Goal: Information Seeking & Learning: Learn about a topic

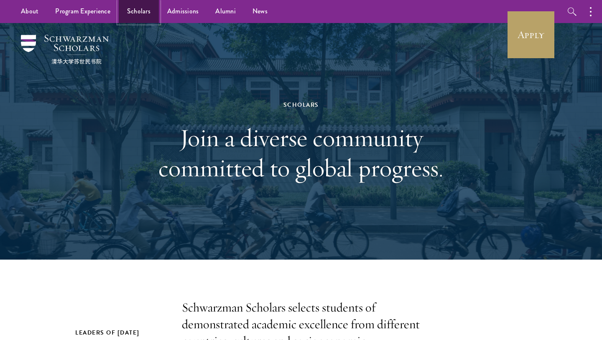
click at [140, 13] on link "Scholars" at bounding box center [139, 11] width 40 height 23
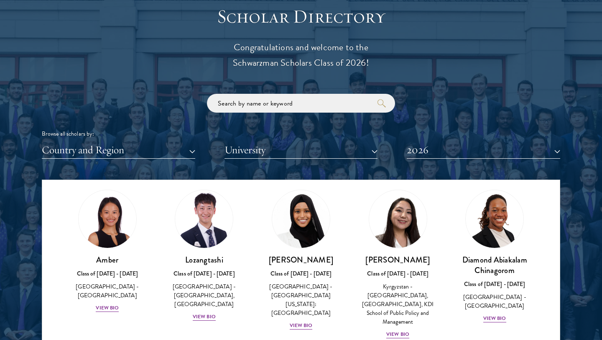
scroll to position [23, 0]
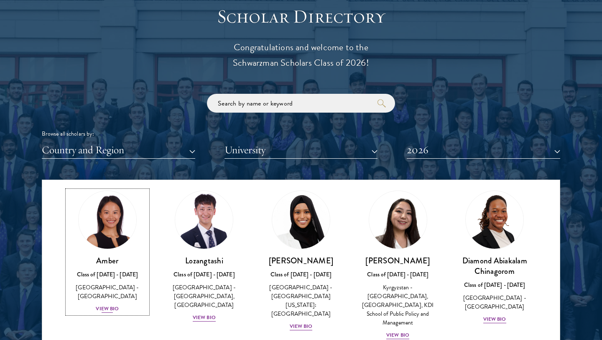
click at [137, 222] on link "Amber Class of 2025 - 2026 China - Peking University View Bio" at bounding box center [107, 251] width 80 height 123
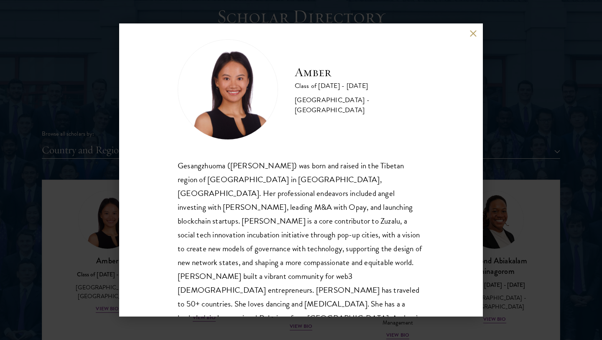
scroll to position [15, 0]
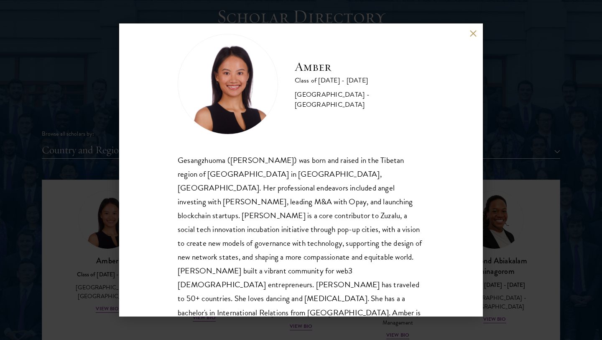
click at [179, 225] on div "Gesangzhuoma (Amber) was born and raised in the Tibetan region of Shangri-La in…" at bounding box center [301, 243] width 247 height 180
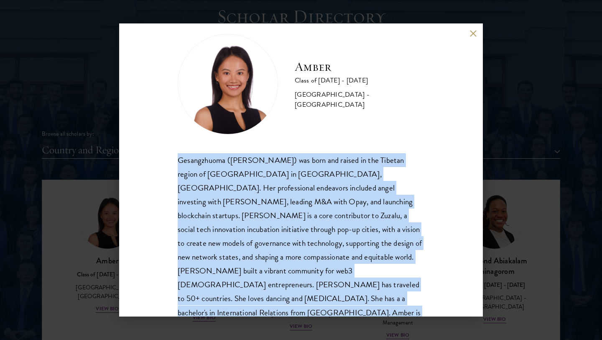
click at [179, 225] on div "Gesangzhuoma (Amber) was born and raised in the Tibetan region of Shangri-La in…" at bounding box center [301, 243] width 247 height 180
copy body "Gesangzhuoma (Amber) was born and raised in the Tibetan region of Shangri-La in…"
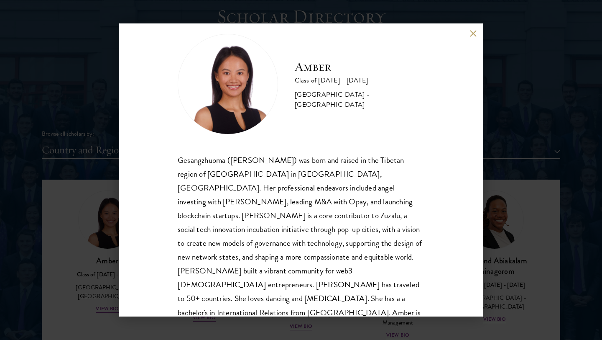
click at [115, 209] on div "Amber Class of 2025 - 2026 China - Peking University Gesangzhuoma (Amber) was b…" at bounding box center [301, 170] width 602 height 340
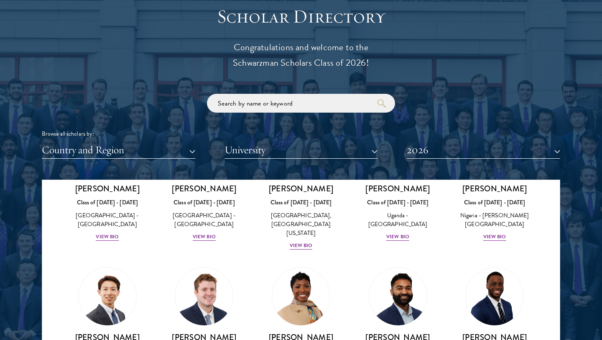
scroll to position [311, 0]
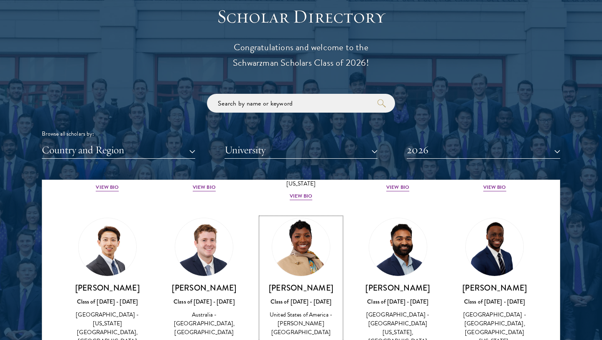
click at [300, 273] on link "Amara Anigbo Class of 2025 - 2026 United States of America - Dickinson College …" at bounding box center [301, 283] width 80 height 132
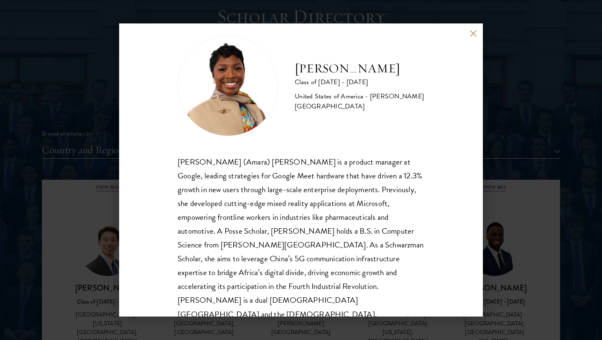
scroll to position [15, 0]
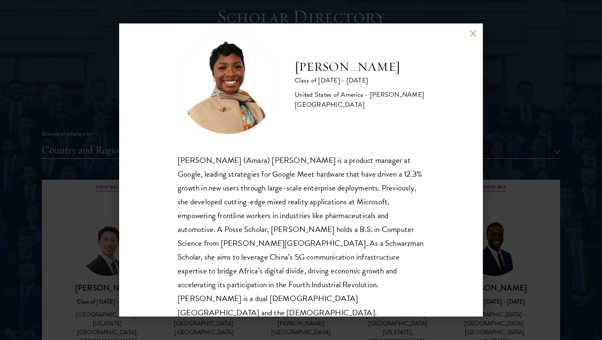
click at [364, 227] on div "Sophia (Amara) Anigbo is a product manager at Google, leading strategies for Go…" at bounding box center [301, 236] width 247 height 166
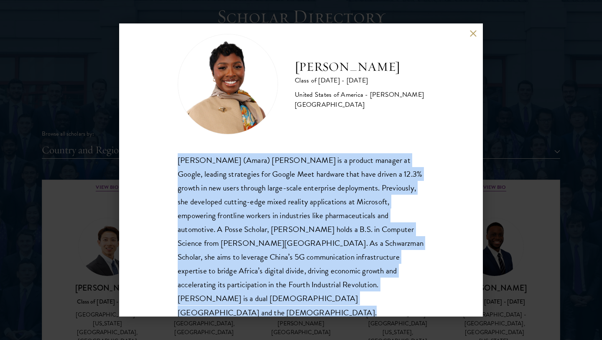
click at [364, 227] on div "Sophia (Amara) Anigbo is a product manager at Google, leading strategies for Go…" at bounding box center [301, 236] width 247 height 166
copy body "Sophia (Amara) Anigbo is a product manager at Google, leading strategies for Go…"
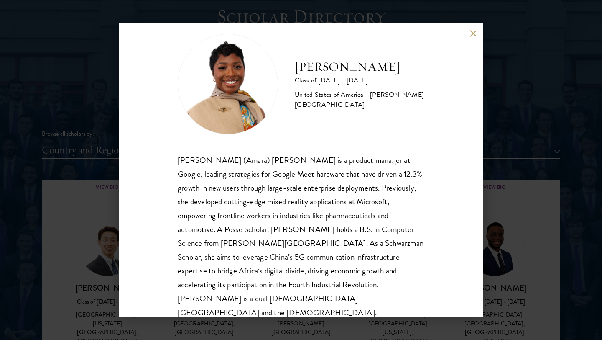
click at [109, 226] on div "Amara Anigbo Class of 2025 - 2026 United States of America - Dickinson College …" at bounding box center [301, 170] width 602 height 340
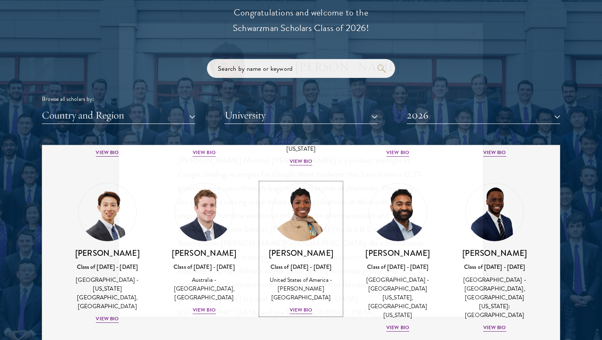
scroll to position [278, 0]
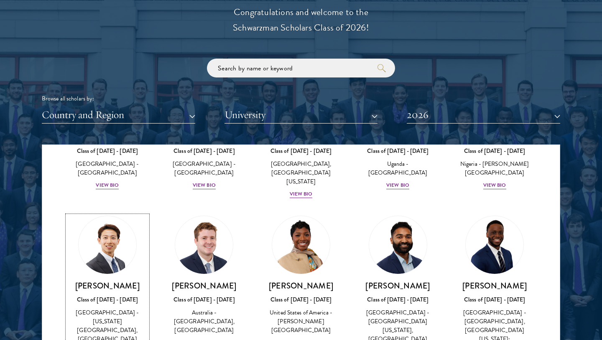
click at [109, 226] on img at bounding box center [108, 245] width 58 height 58
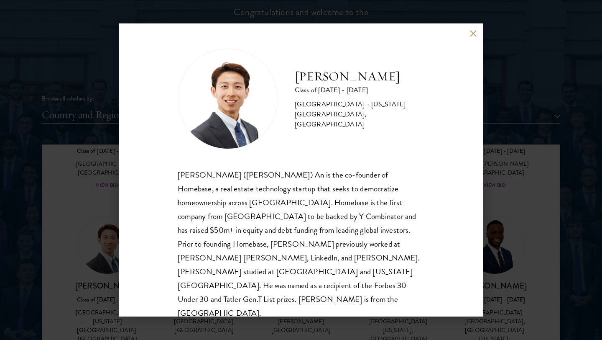
click at [577, 189] on div "Phillip An Class of 2025 - 2026 United States of America - California Institute…" at bounding box center [301, 170] width 602 height 340
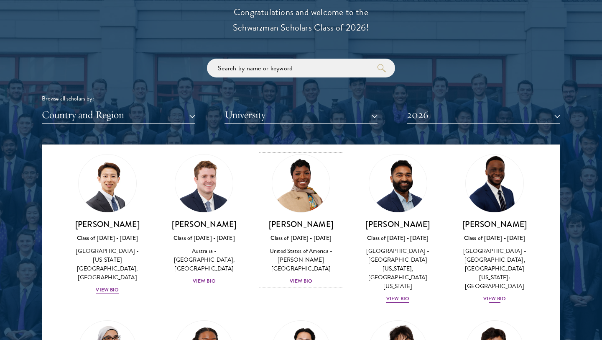
scroll to position [359, 0]
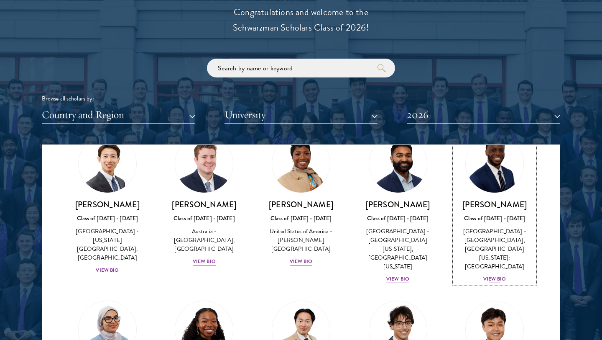
click at [503, 204] on div "Chinonso Anyanwu Class of 2025 - 2026 United States of America - Rutgers, The S…" at bounding box center [495, 241] width 80 height 84
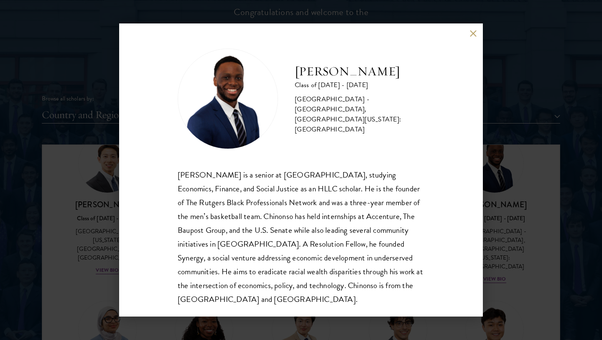
click at [500, 215] on div "Chinonso Anyanwu Class of 2025 - 2026 United States of America - Rutgers, The S…" at bounding box center [301, 170] width 602 height 340
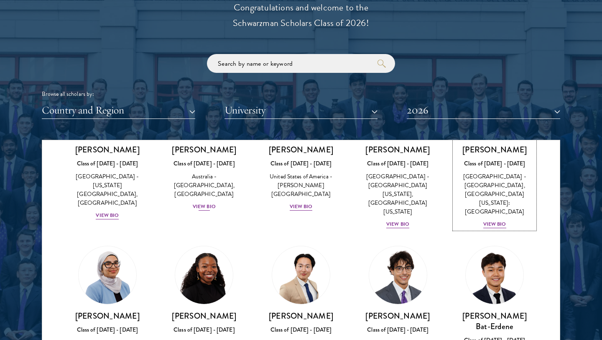
scroll to position [416, 0]
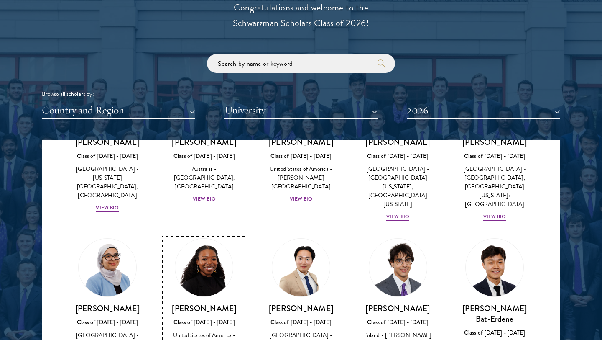
click at [223, 271] on img at bounding box center [204, 267] width 58 height 58
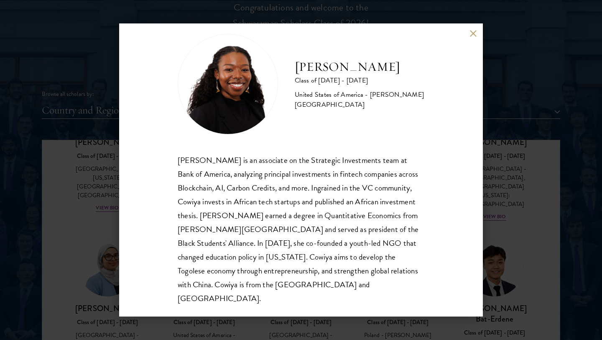
scroll to position [15, 0]
click at [485, 193] on div "Cowiya Arouna Class of 2025 - 2026 United States of America - Smith College Cow…" at bounding box center [301, 170] width 602 height 340
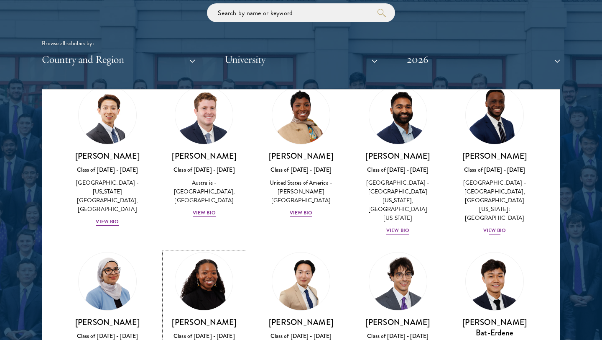
scroll to position [345, 0]
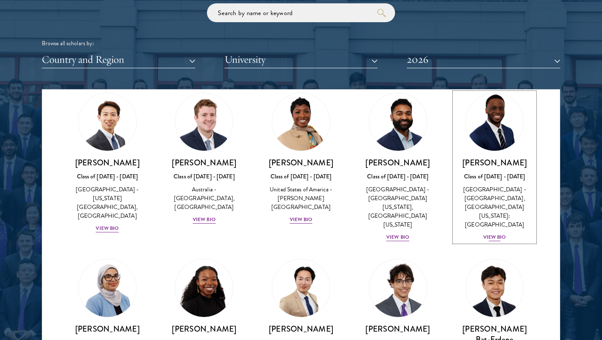
click at [494, 163] on div "Chinonso Anyanwu Class of 2025 - 2026 United States of America - Rutgers, The S…" at bounding box center [495, 199] width 80 height 84
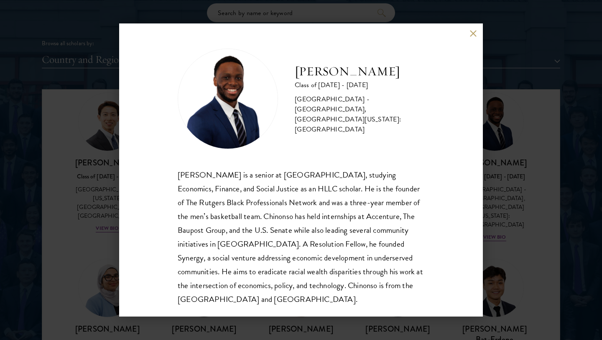
scroll to position [8, 0]
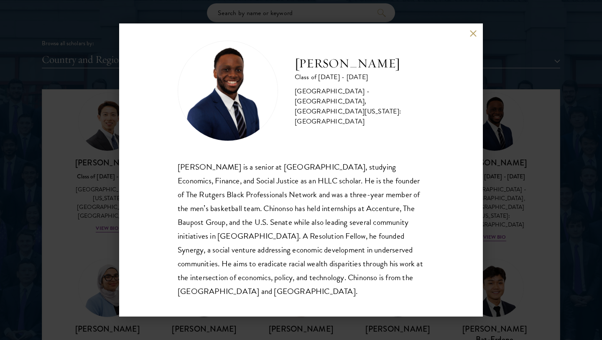
click at [250, 194] on div "Chinonso Anyanwu is a senior at Rutgers University-Newark, studying Economics, …" at bounding box center [301, 229] width 247 height 138
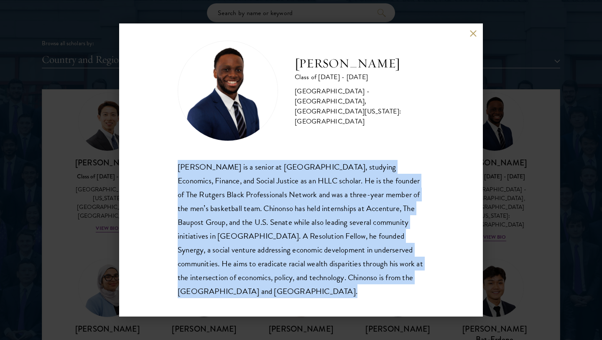
click at [250, 194] on div "Chinonso Anyanwu is a senior at Rutgers University-Newark, studying Economics, …" at bounding box center [301, 229] width 247 height 138
copy body "Chinonso Anyanwu is a senior at Rutgers University-Newark, studying Economics, …"
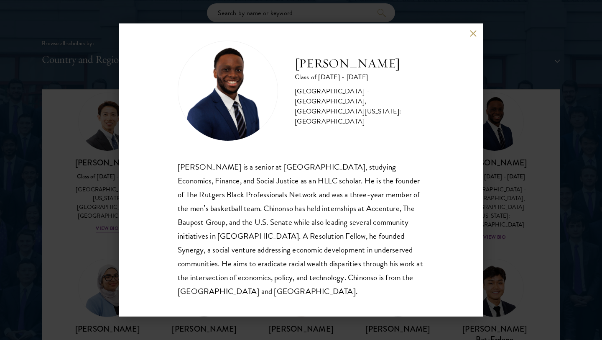
click at [507, 106] on div "Chinonso Anyanwu Class of 2025 - 2026 United States of America - Rutgers, The S…" at bounding box center [301, 170] width 602 height 340
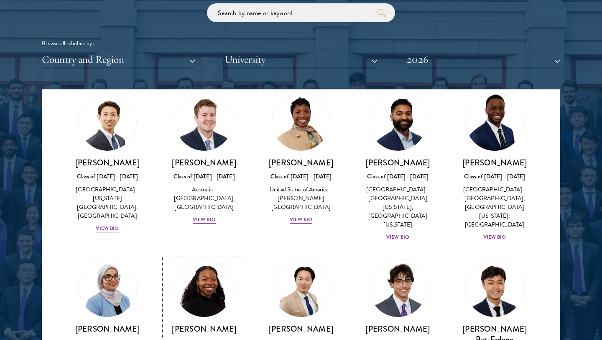
scroll to position [371, 0]
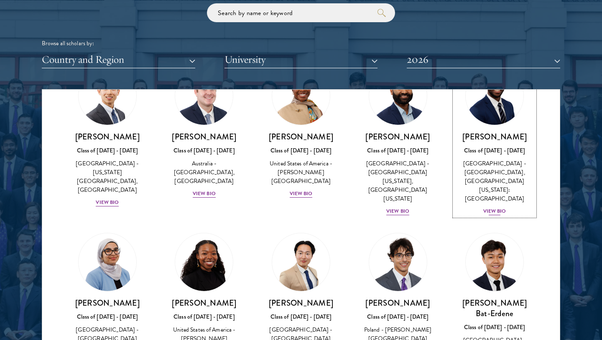
click at [495, 119] on link "Chinonso Anyanwu Class of 2025 - 2026 United States of America - Rutgers, The S…" at bounding box center [495, 140] width 80 height 149
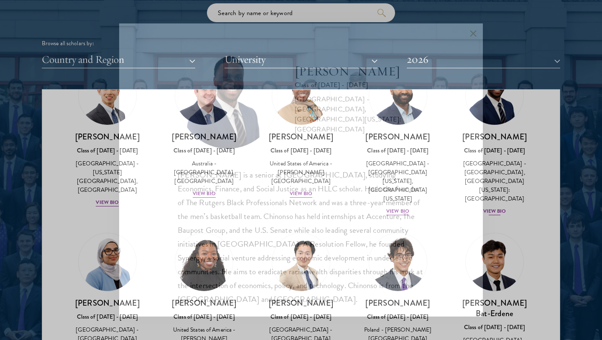
click at [493, 138] on div "Chinonso Anyanwu Class of 2025 - 2026 United States of America - Rutgers, The S…" at bounding box center [301, 170] width 602 height 340
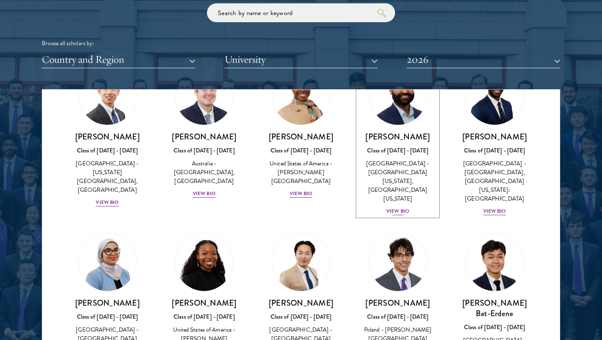
click at [381, 147] on div "Class of [DATE] - [DATE]" at bounding box center [398, 150] width 80 height 9
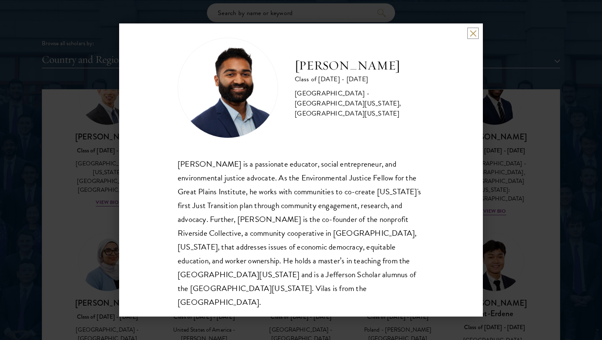
scroll to position [13, 0]
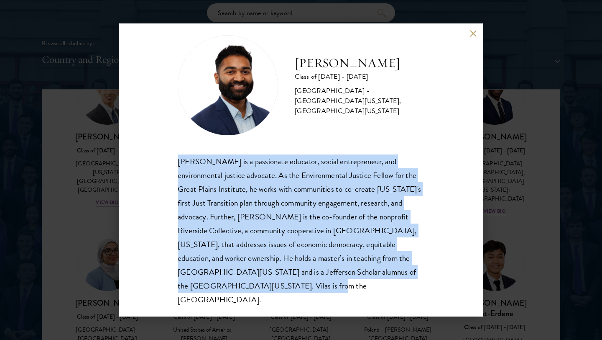
drag, startPoint x: 172, startPoint y: 154, endPoint x: 248, endPoint y: 284, distance: 151.2
click at [248, 284] on div "Vilas Annavarapu Class of 2025 - 2026 United States of America - University of …" at bounding box center [301, 169] width 364 height 293
copy div "Vilas Annavarapu is a passionate educator, social entrepreneur, and environment…"
